Goal: Task Accomplishment & Management: Manage account settings

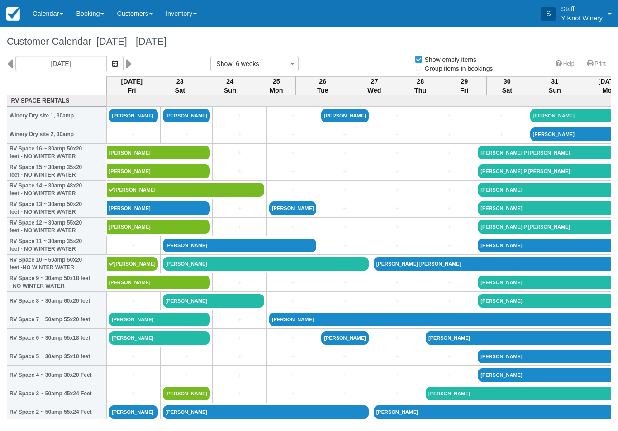
select select
click at [186, 215] on link "Stephanie spackman" at bounding box center [159, 209] width 104 height 14
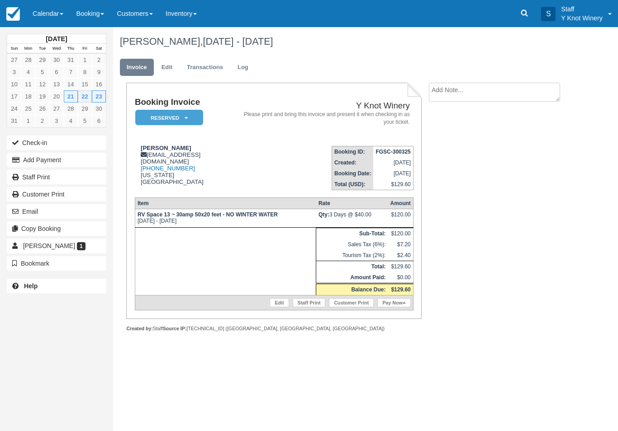
click at [48, 13] on link "Calendar" at bounding box center [47, 13] width 43 height 27
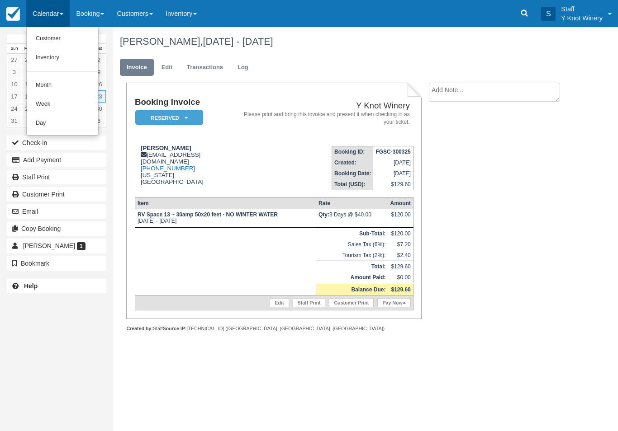
click at [66, 36] on link "Customer" at bounding box center [62, 38] width 71 height 19
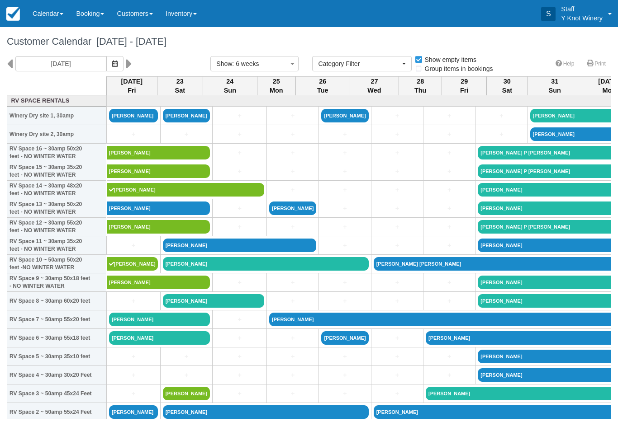
select select
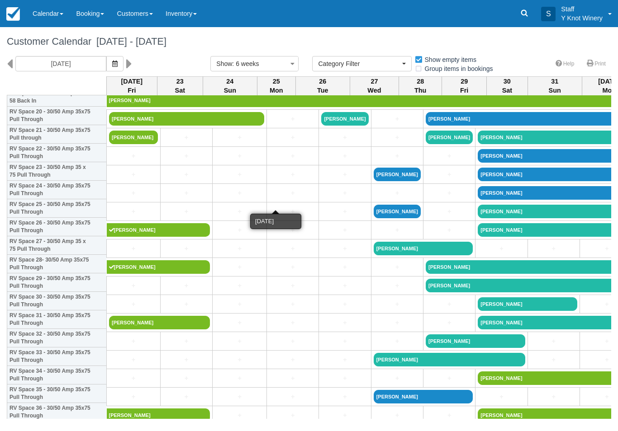
scroll to position [390, 0]
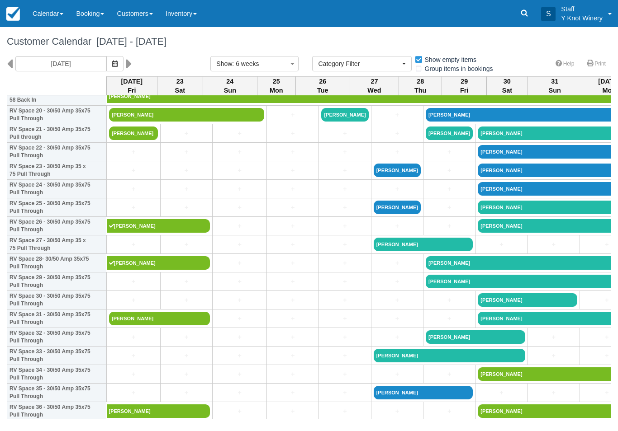
click at [106, 70] on button "button" at bounding box center [114, 63] width 17 height 15
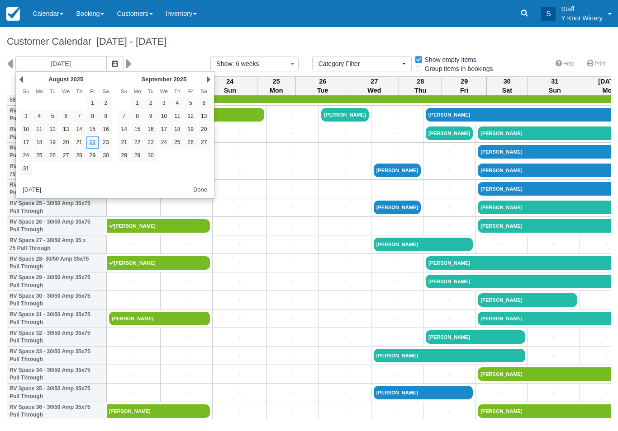
click at [80, 147] on link "21" at bounding box center [79, 143] width 12 height 12
type input "08/21/25"
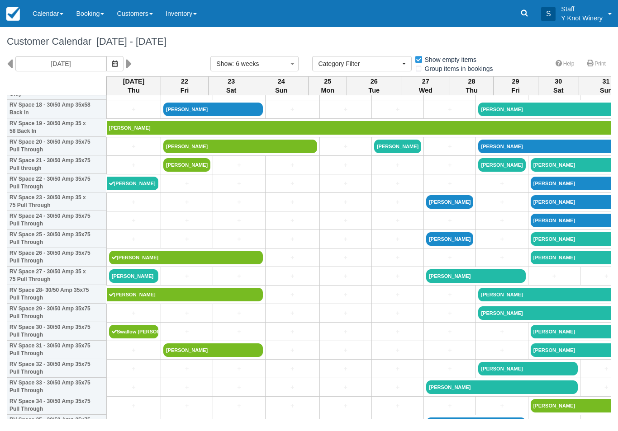
scroll to position [359, 0]
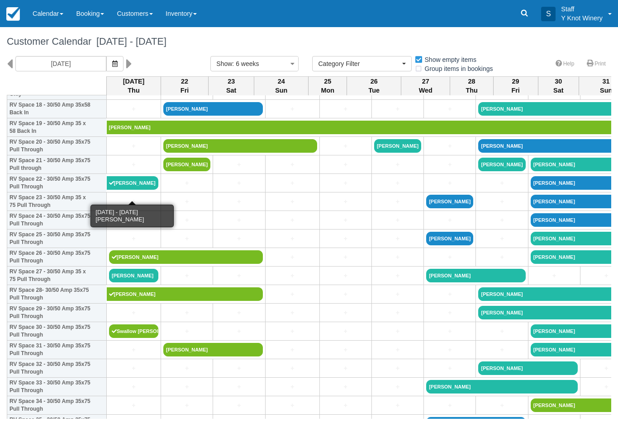
click at [141, 190] on link "Robert Thorndyke" at bounding box center [133, 183] width 52 height 14
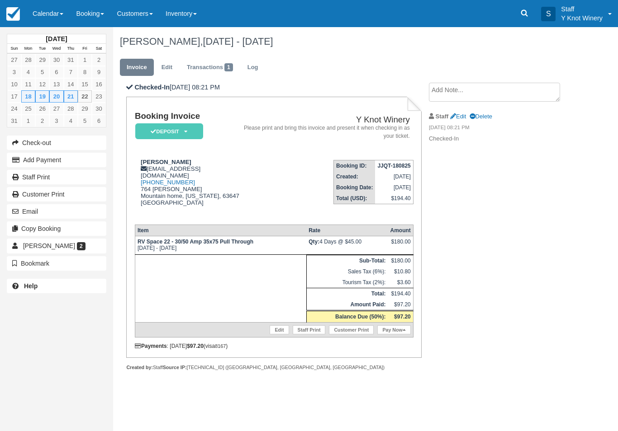
click at [168, 68] on link "Edit" at bounding box center [167, 68] width 24 height 18
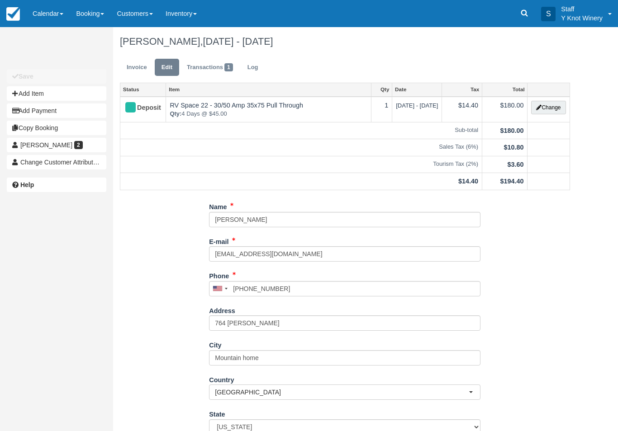
click at [552, 109] on button "Change" at bounding box center [548, 108] width 34 height 14
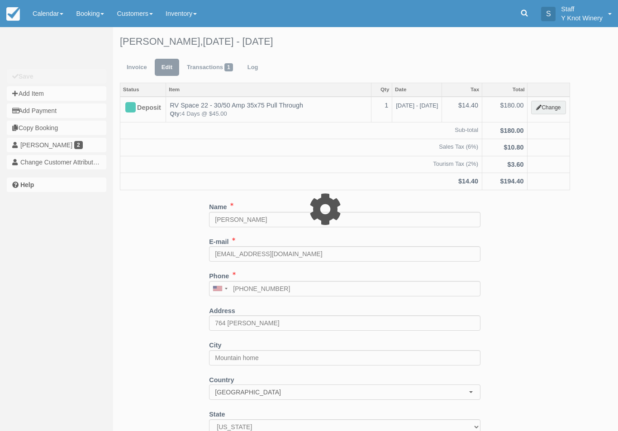
type input "180.00"
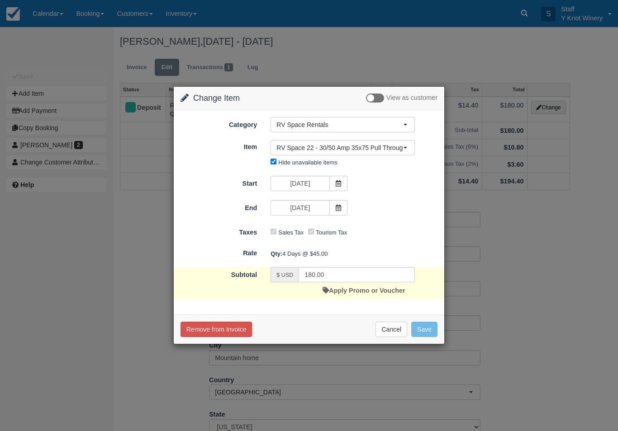
click at [335, 206] on icon at bounding box center [338, 208] width 6 height 6
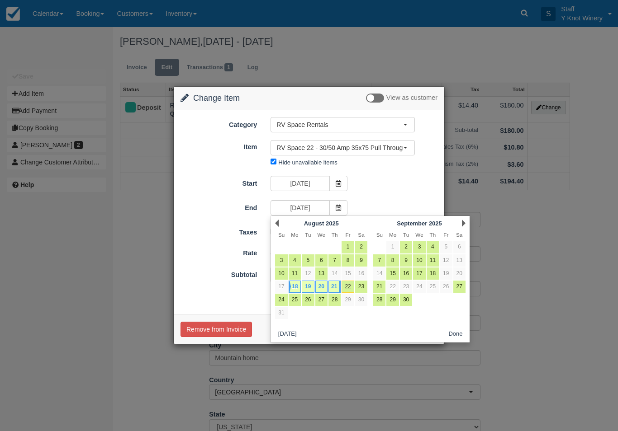
click at [365, 285] on link "23" at bounding box center [361, 287] width 12 height 12
type input "08/23/25"
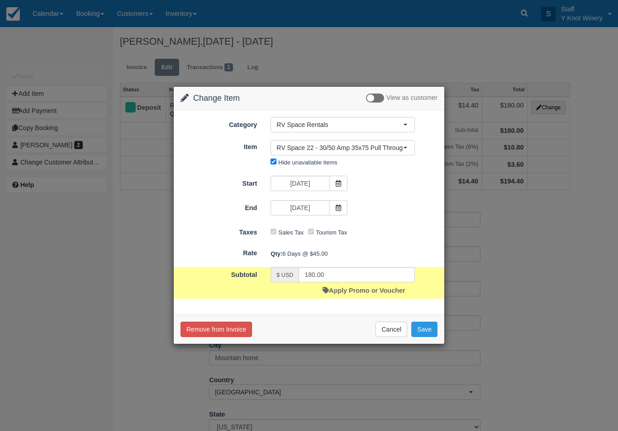
type input "270.00"
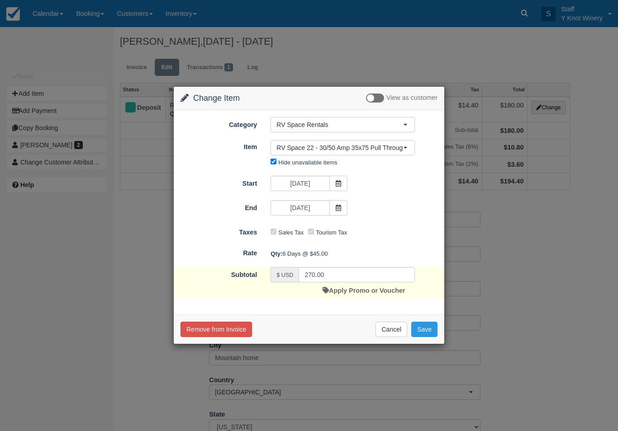
click at [429, 331] on button "Save" at bounding box center [424, 329] width 26 height 15
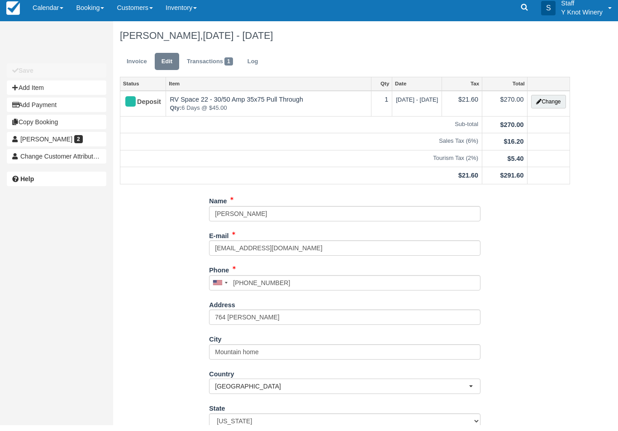
scroll to position [50, 0]
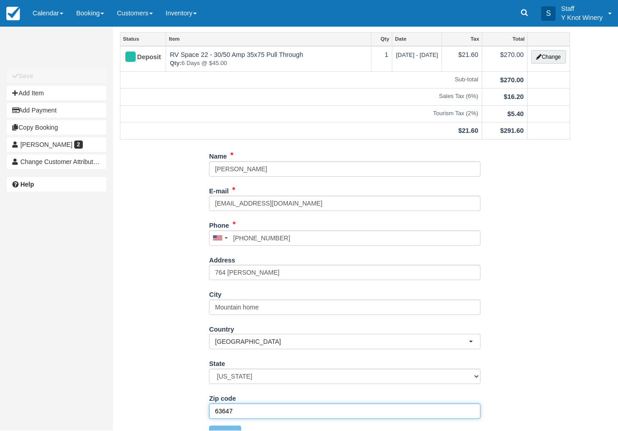
click at [256, 407] on input "63647" at bounding box center [344, 411] width 271 height 15
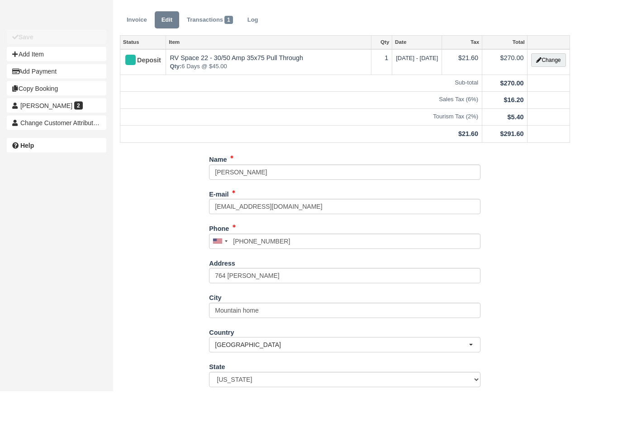
scroll to position [0, 0]
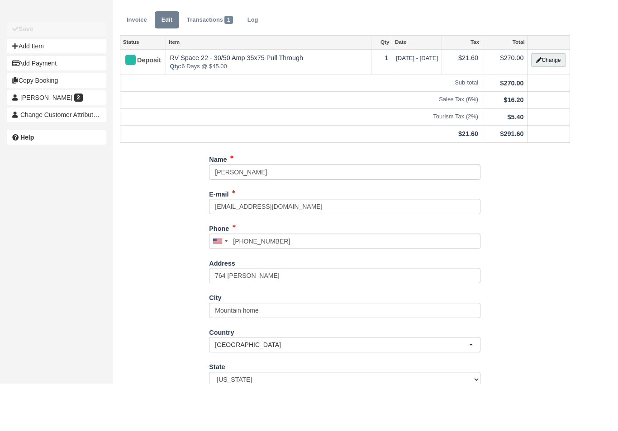
click at [65, 17] on body "Menu Calendar Customer Inventory Month Week Day Booking Notes New Booking RV Sp…" at bounding box center [309, 215] width 618 height 431
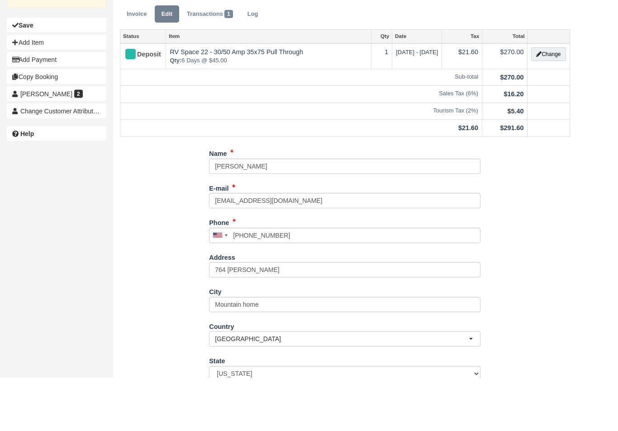
scroll to position [50, 0]
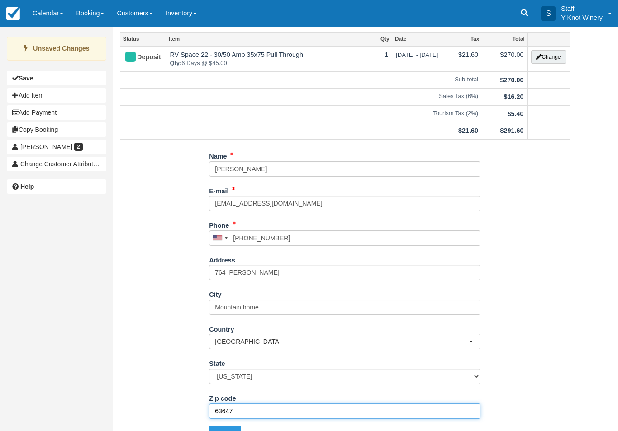
click at [258, 409] on input "63647" at bounding box center [344, 411] width 271 height 15
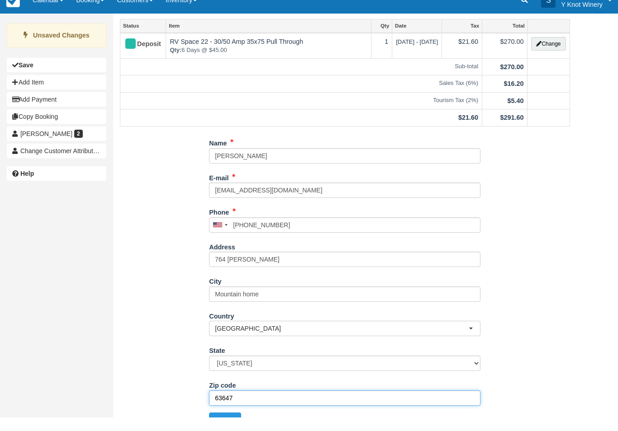
type input "63647"
click at [158, 343] on div "Name Robert Thorndyke E-mail rjthor2020@gmail.com Did you mean ? Phone United S…" at bounding box center [345, 298] width 464 height 299
click at [230, 426] on button "Update" at bounding box center [225, 433] width 32 height 15
type input "+12086086340"
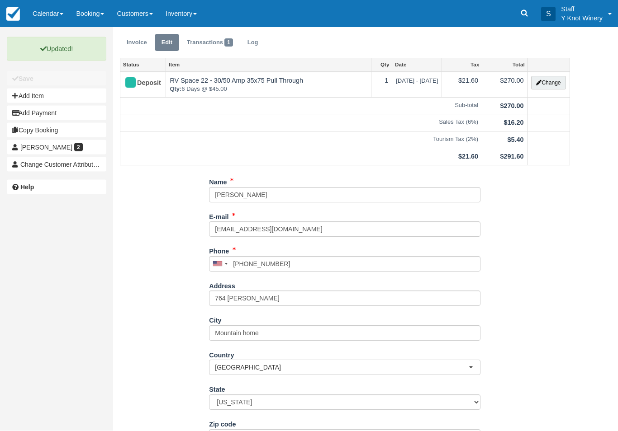
scroll to position [0, 0]
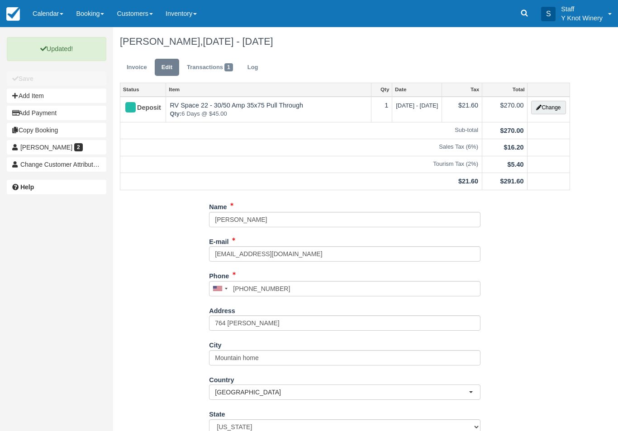
click at [64, 2] on link "Calendar" at bounding box center [47, 13] width 43 height 27
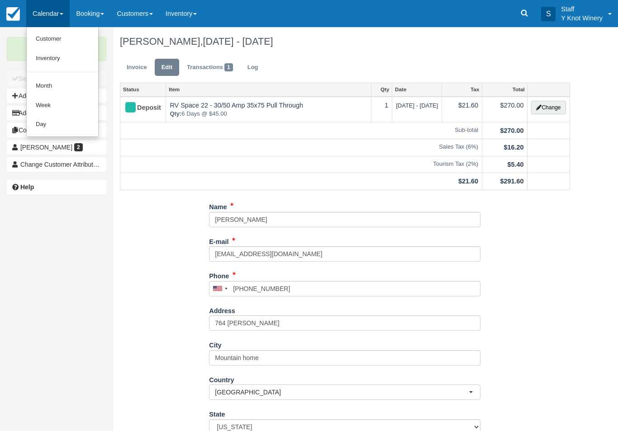
click at [43, 31] on link "Customer" at bounding box center [62, 38] width 71 height 19
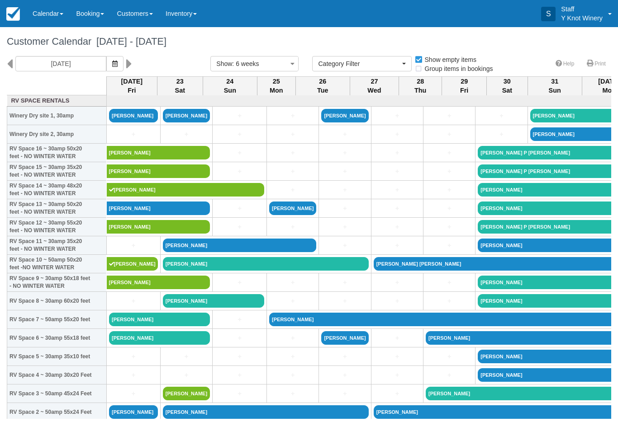
select select
click at [180, 215] on link "[PERSON_NAME]" at bounding box center [159, 209] width 104 height 14
